Goal: Information Seeking & Learning: Understand process/instructions

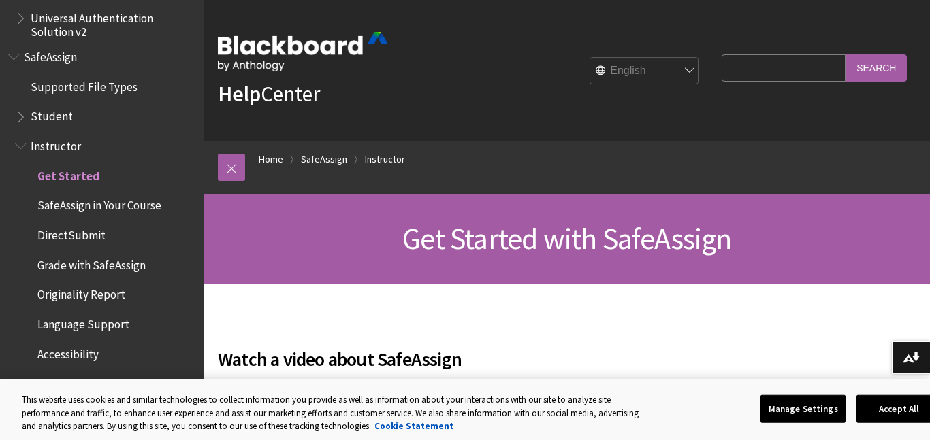
click at [136, 204] on span "SafeAssign in Your Course" at bounding box center [99, 204] width 124 height 18
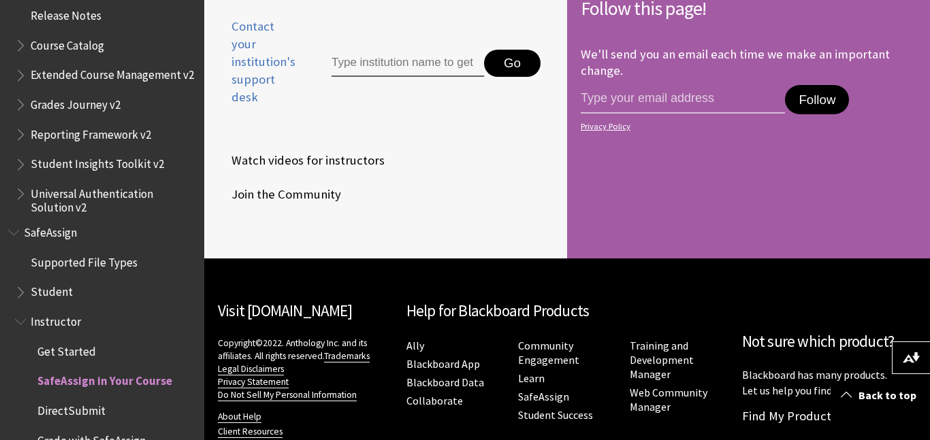
scroll to position [1527, 0]
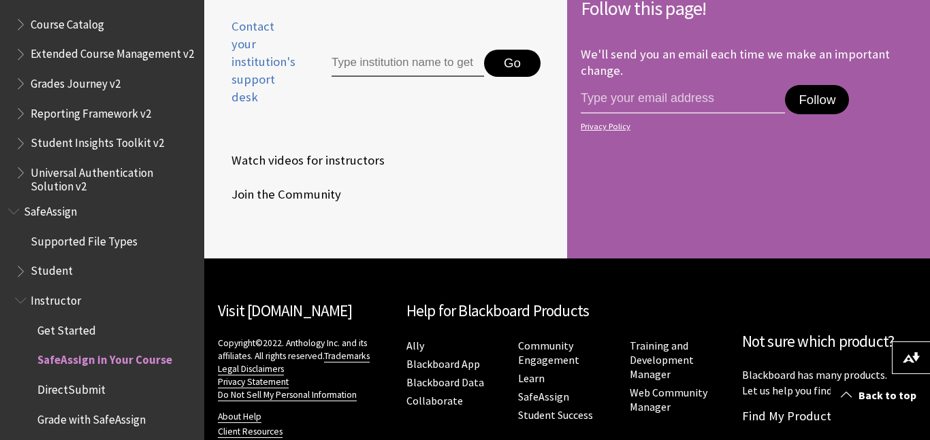
click at [84, 390] on span "DirectSubmit" at bounding box center [71, 387] width 68 height 18
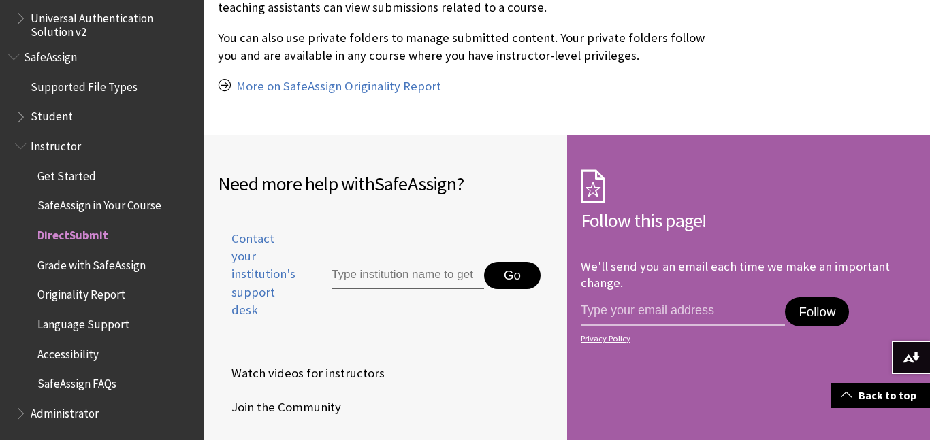
scroll to position [3118, 0]
